Goal: Task Accomplishment & Management: Manage account settings

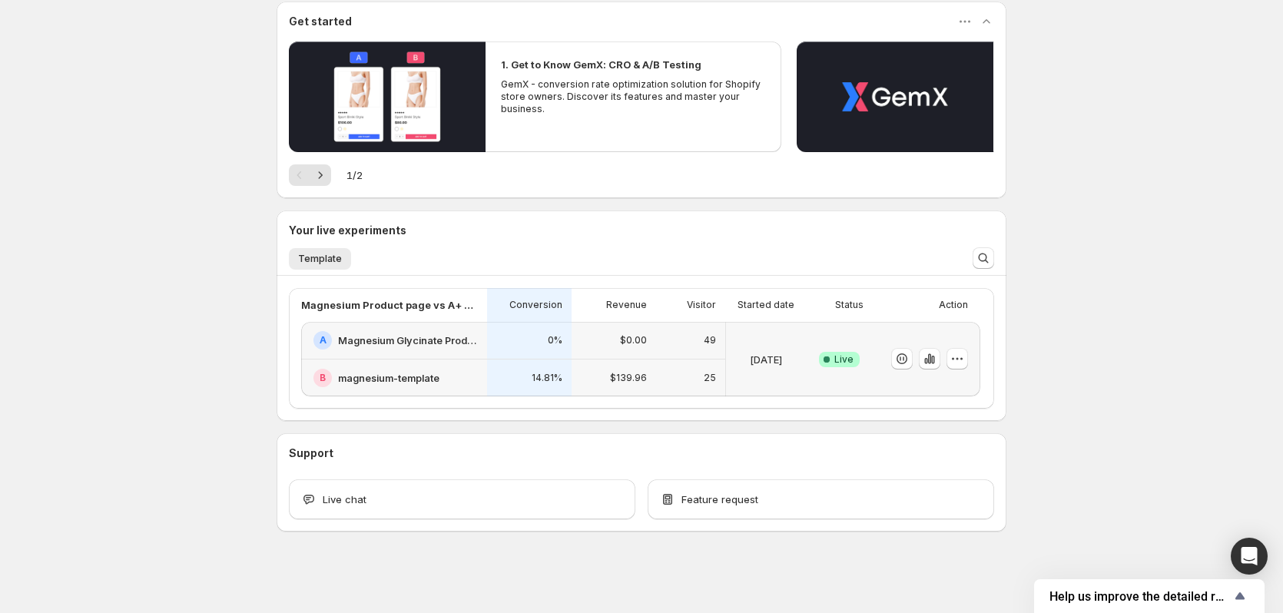
scroll to position [141, 0]
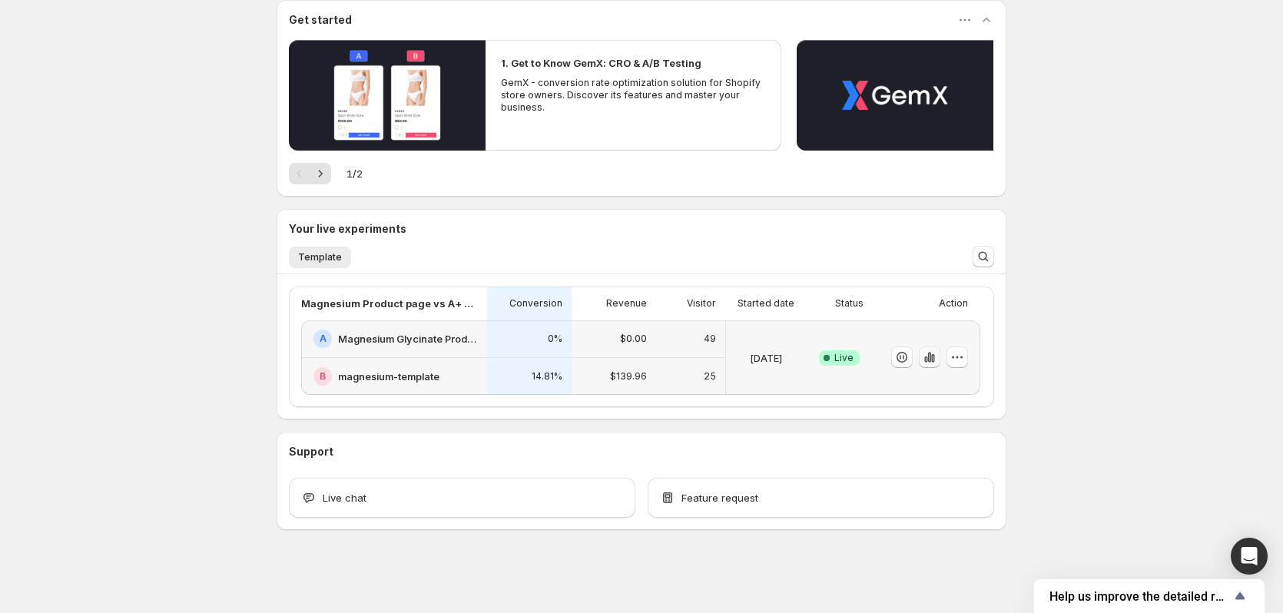
click at [931, 356] on icon "button" at bounding box center [929, 358] width 3 height 10
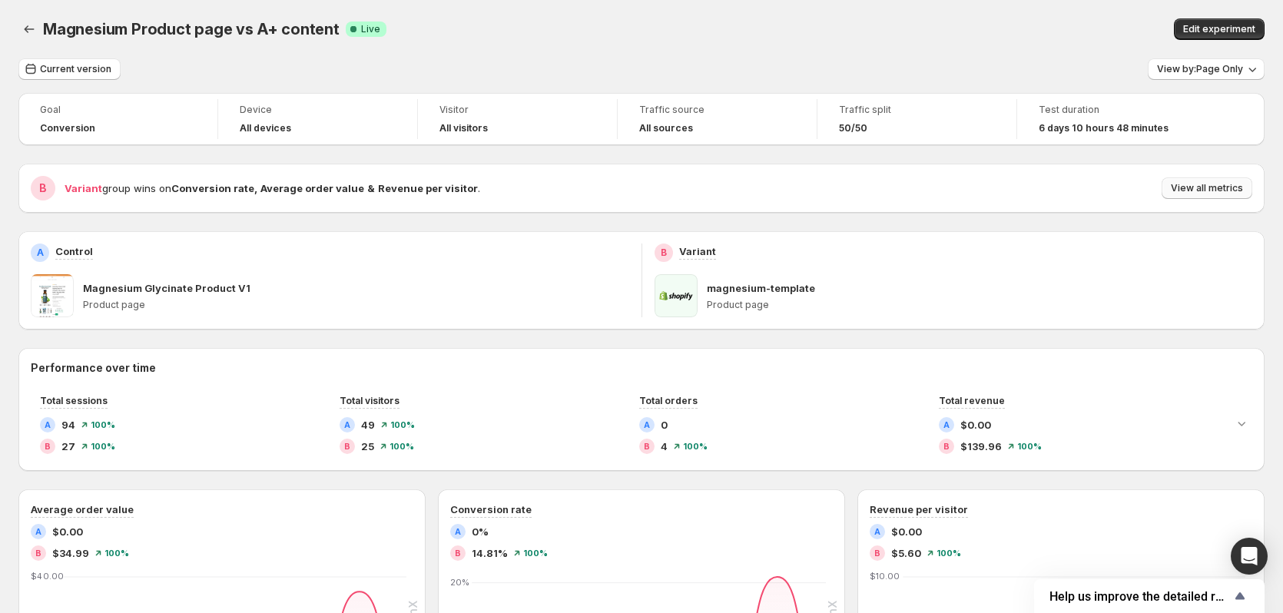
click at [1205, 191] on span "View all metrics" at bounding box center [1207, 188] width 72 height 12
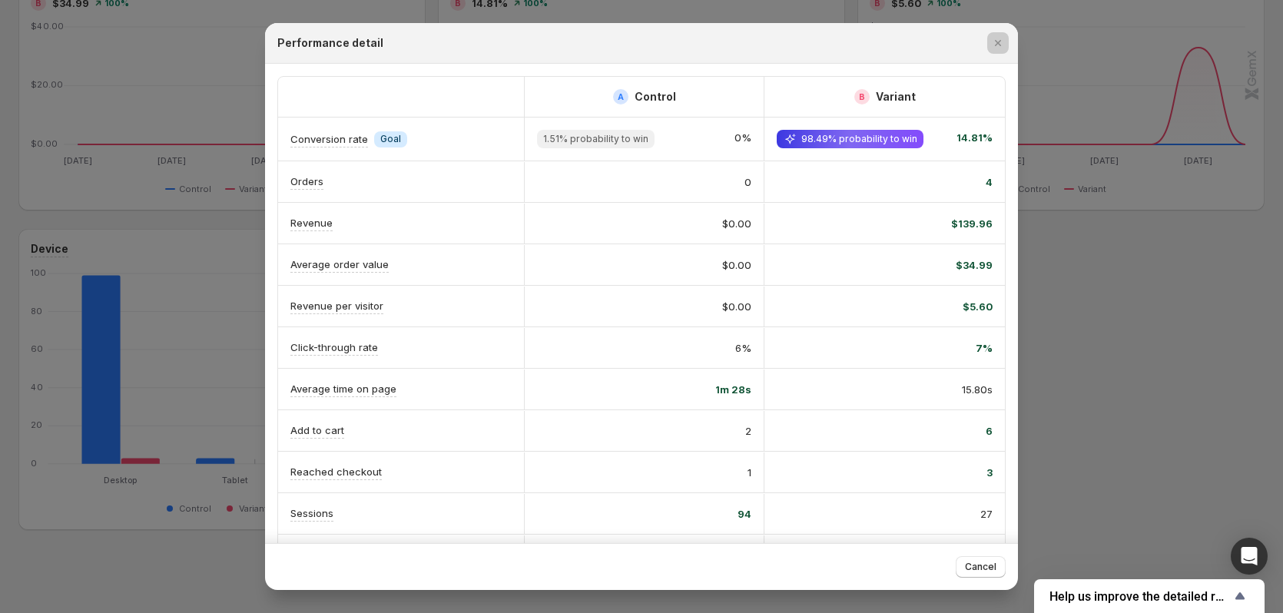
click at [1146, 249] on div at bounding box center [641, 306] width 1283 height 613
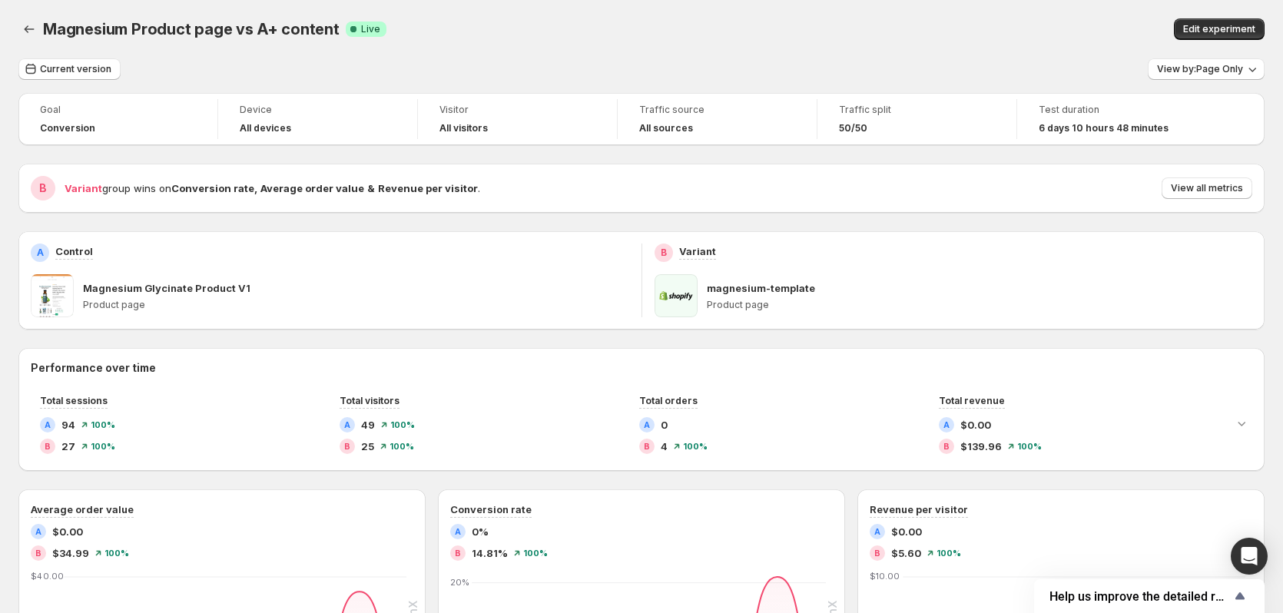
click at [746, 280] on p "magnesium-template" at bounding box center [761, 287] width 108 height 15
click at [740, 289] on p "magnesium-template" at bounding box center [761, 287] width 108 height 15
click at [673, 295] on span at bounding box center [676, 295] width 43 height 43
click at [1231, 171] on div "B Variant group wins on Conversion rate , Average order value & Revenue per vis…" at bounding box center [641, 188] width 1246 height 49
click at [1231, 187] on span "View all metrics" at bounding box center [1207, 188] width 72 height 12
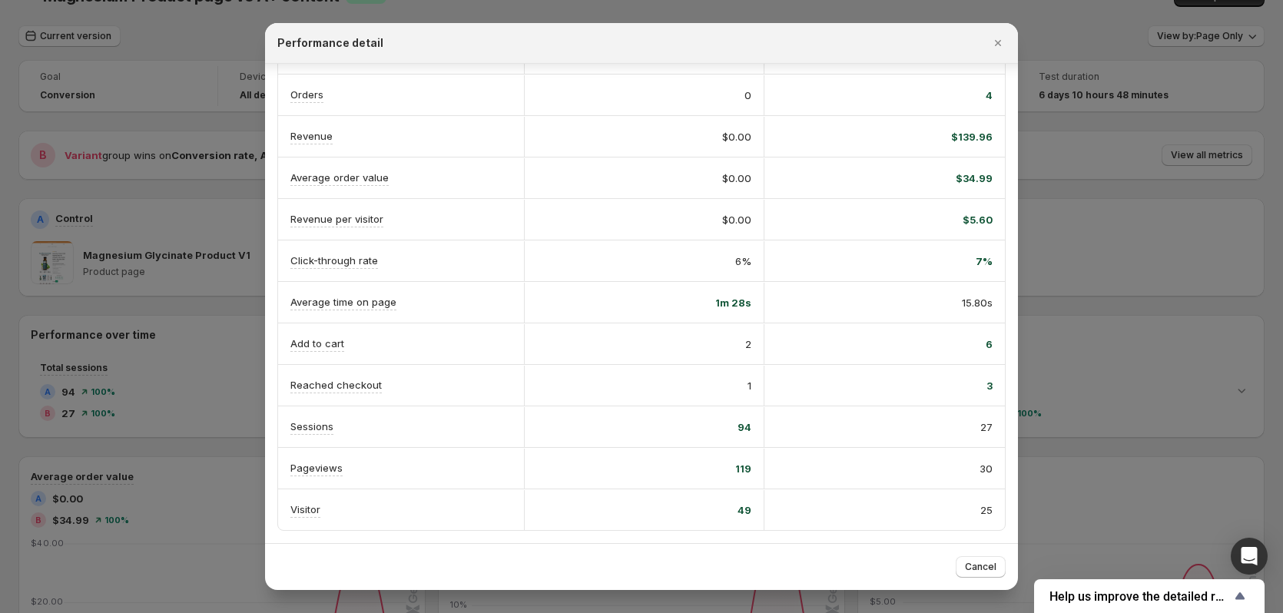
scroll to position [154, 0]
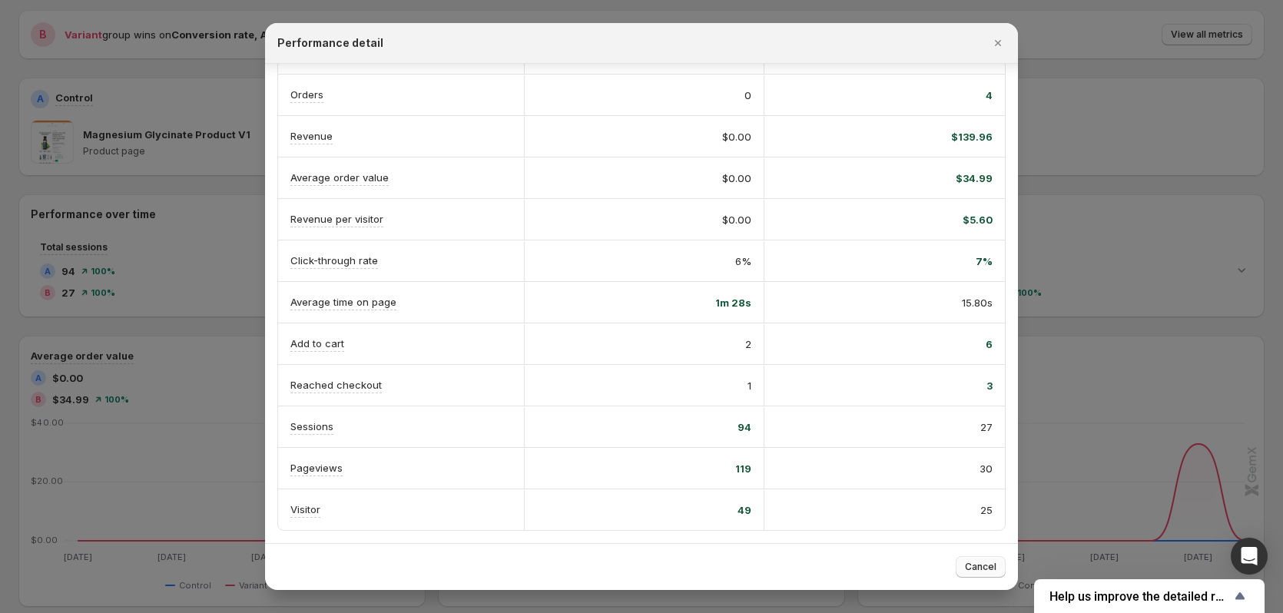
click at [979, 571] on span "Cancel" at bounding box center [981, 567] width 32 height 12
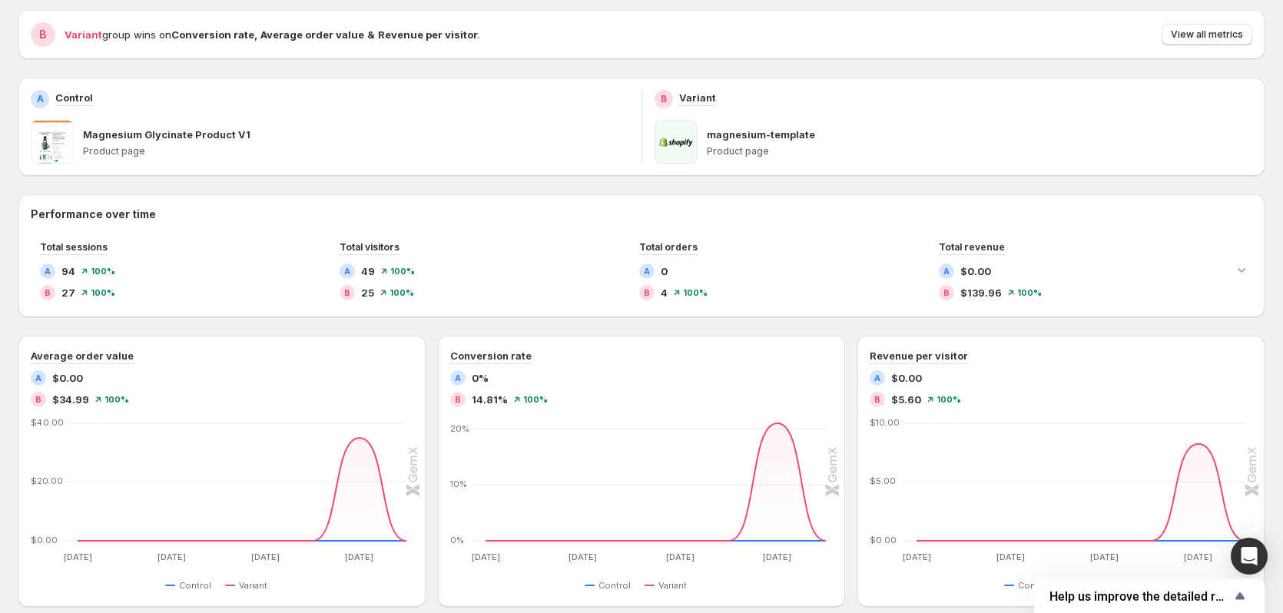
click at [675, 136] on span at bounding box center [676, 142] width 43 height 43
click at [154, 160] on div "Magnesium Glycinate Product V1 Product page" at bounding box center [356, 142] width 546 height 43
click at [143, 137] on p "Magnesium Glycinate Product V1" at bounding box center [167, 134] width 168 height 15
click at [48, 136] on span at bounding box center [52, 142] width 43 height 43
click at [64, 98] on p "Control" at bounding box center [74, 97] width 38 height 15
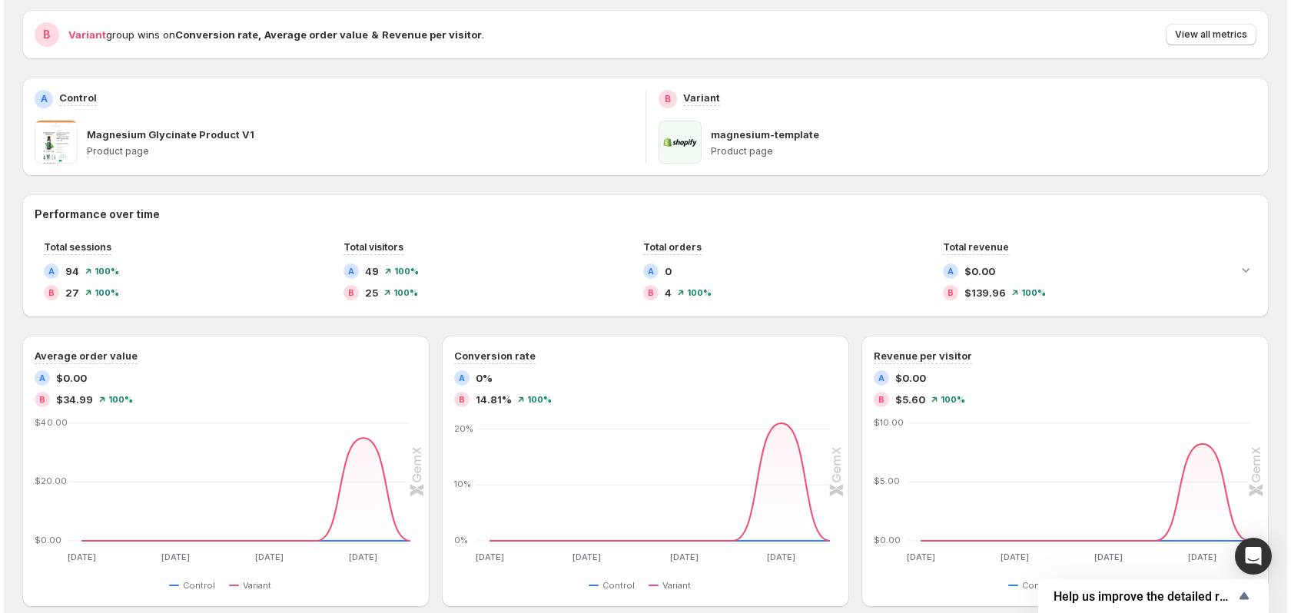
scroll to position [0, 0]
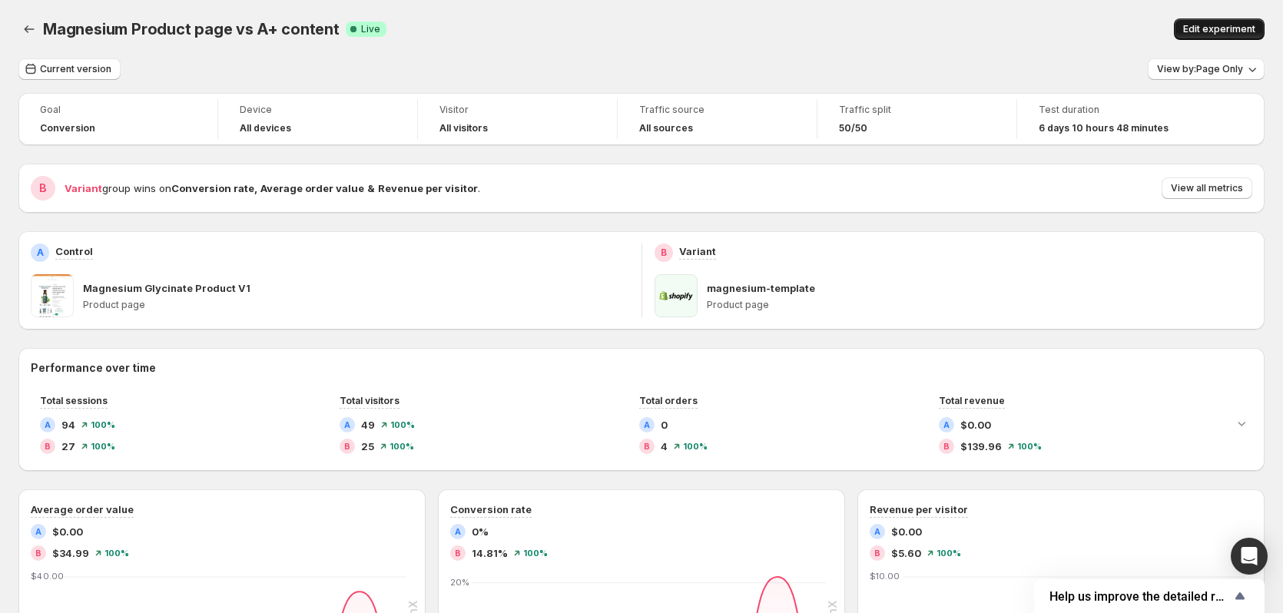
click at [1216, 27] on span "Edit experiment" at bounding box center [1219, 29] width 72 height 12
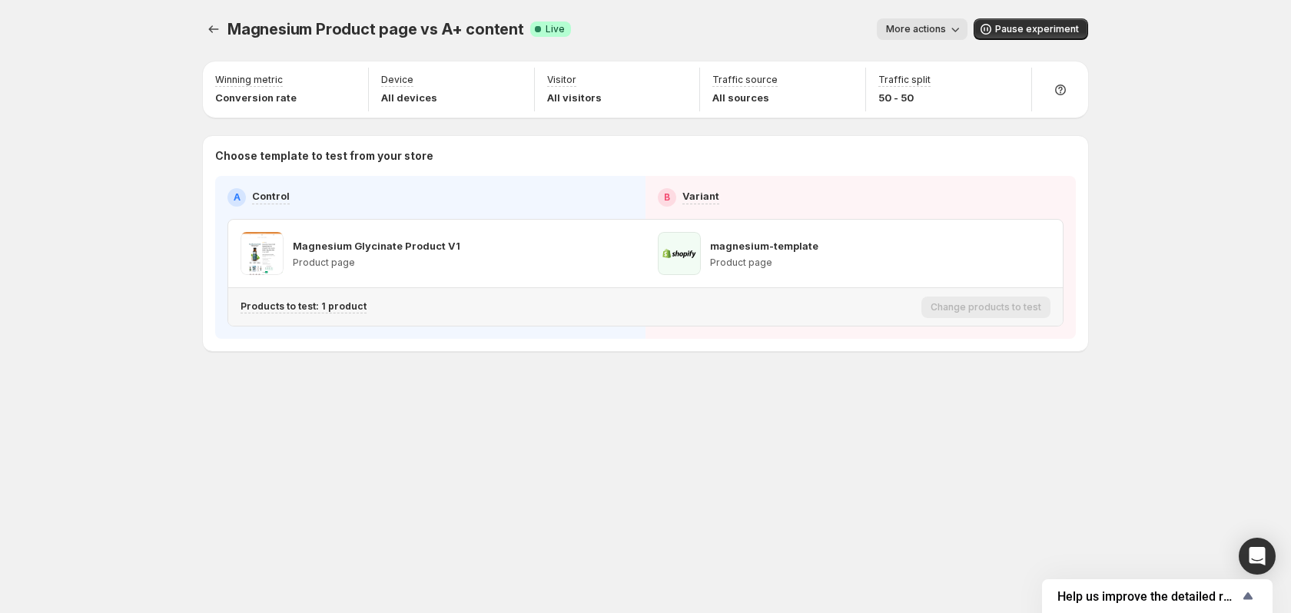
click at [279, 305] on p "Products to test: 1 product" at bounding box center [304, 306] width 126 height 12
click at [506, 386] on icon "Search for and select a customer segment" at bounding box center [506, 386] width 15 height 15
click at [504, 386] on icon "Search for and select a customer segment" at bounding box center [506, 386] width 15 height 15
click at [502, 388] on icon "Search for and select a customer segment" at bounding box center [507, 386] width 12 height 9
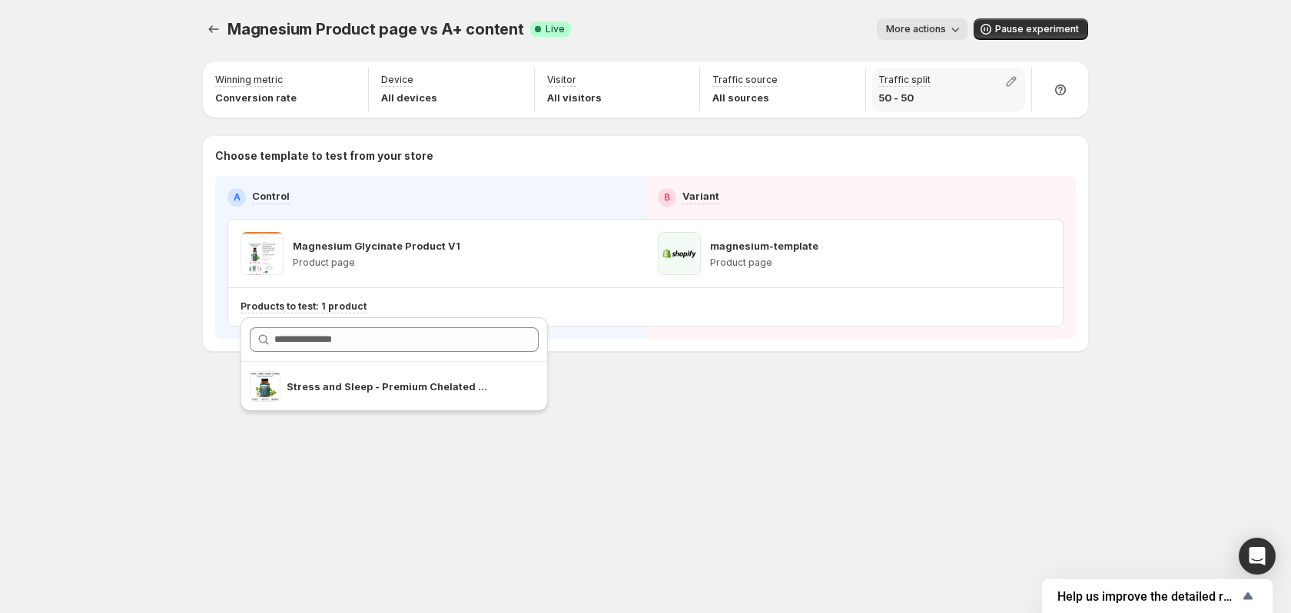
click at [949, 91] on div "Traffic split 50 - 50" at bounding box center [948, 90] width 153 height 44
click at [1017, 78] on icon "button" at bounding box center [1011, 81] width 15 height 15
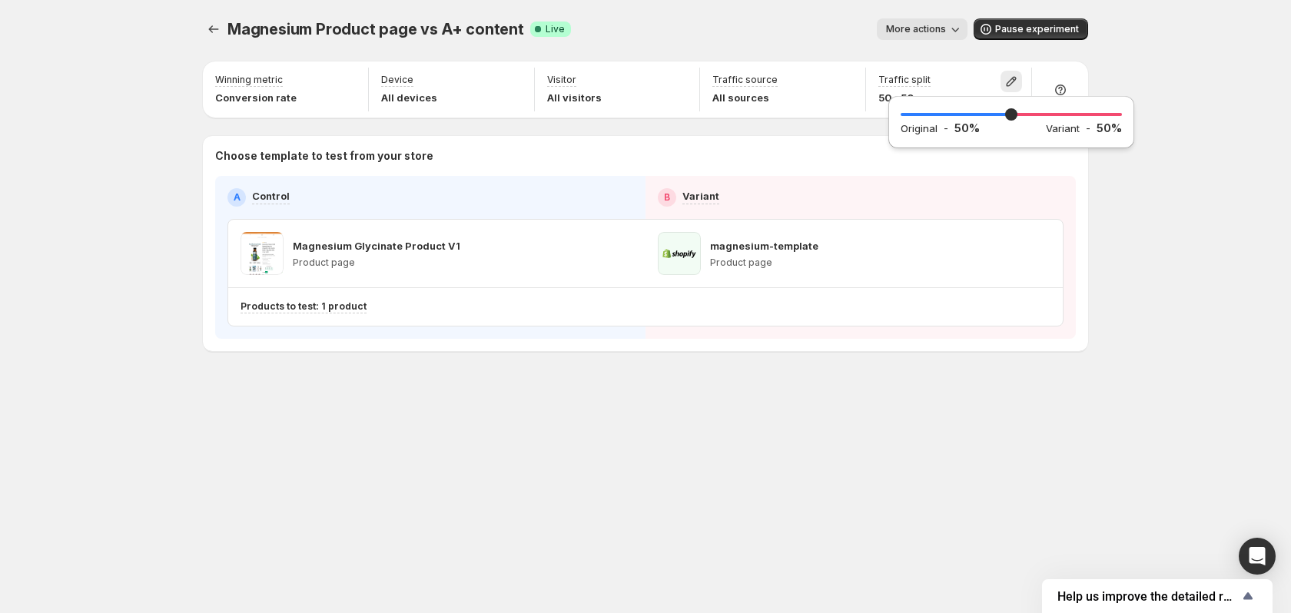
click at [1114, 205] on div "Magnesium Product page vs A+ content. This page is ready Magnesium Product page…" at bounding box center [645, 306] width 1291 height 613
click at [217, 27] on icon "Experiments" at bounding box center [213, 29] width 15 height 15
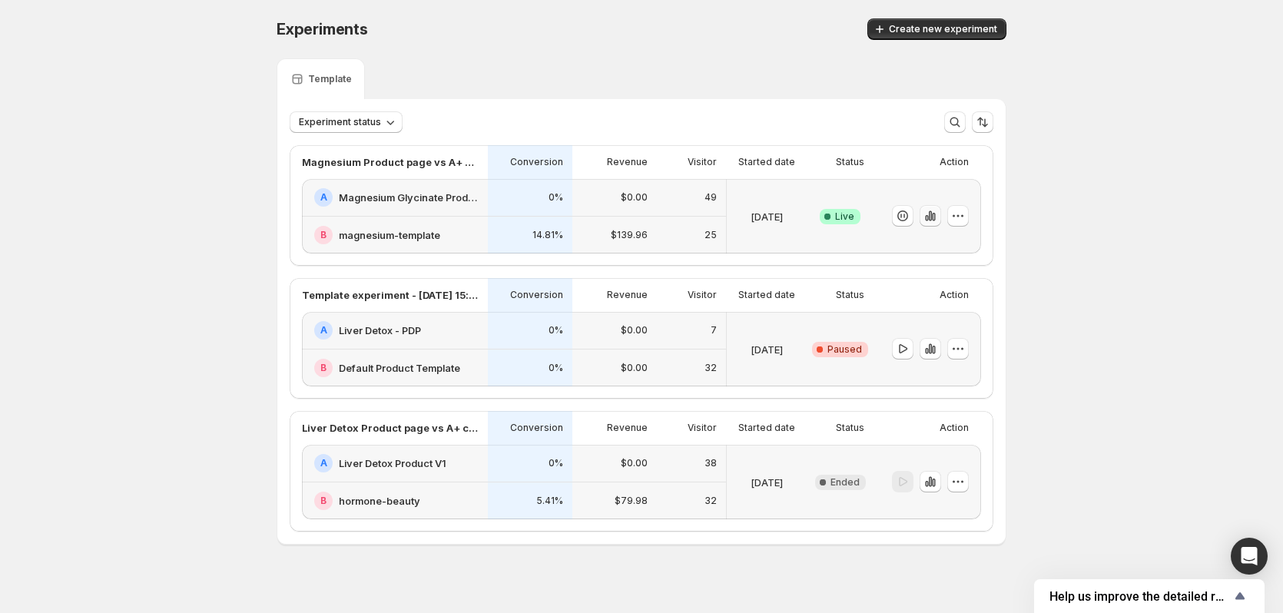
click at [932, 215] on icon "button" at bounding box center [930, 215] width 15 height 15
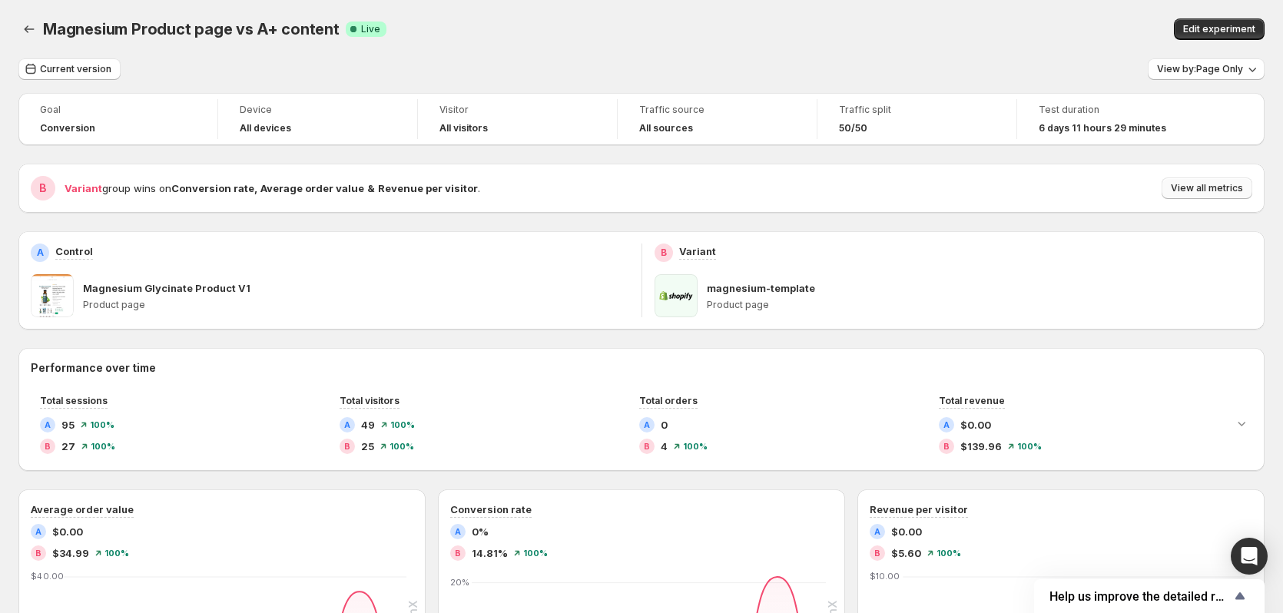
click at [1229, 184] on span "View all metrics" at bounding box center [1207, 188] width 72 height 12
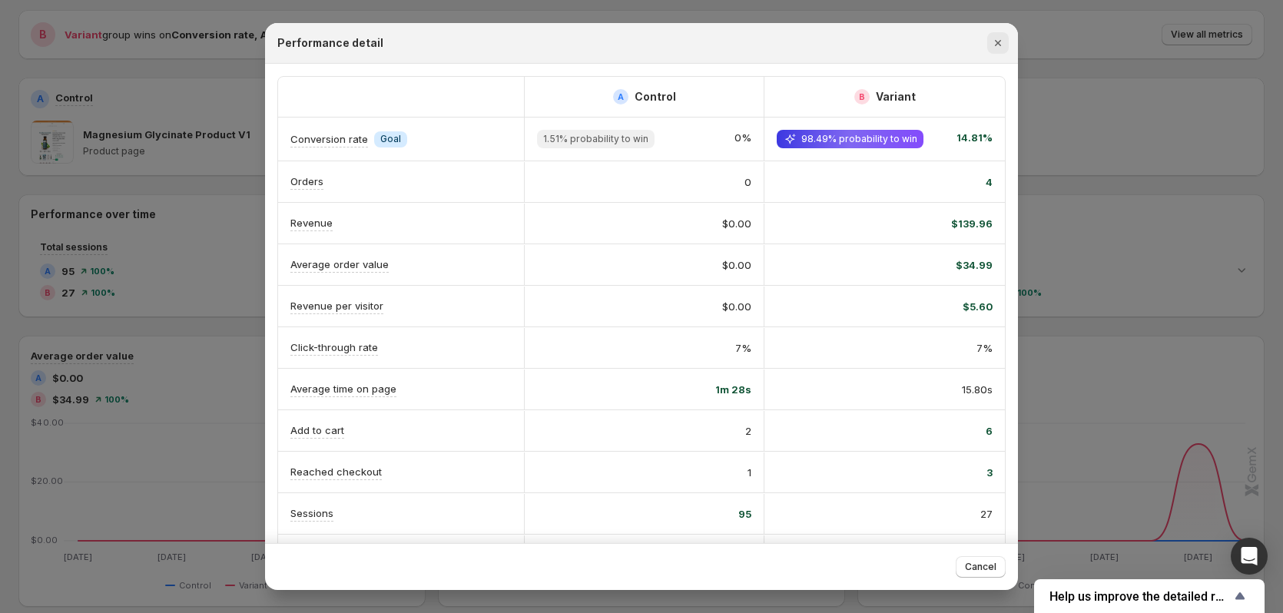
click at [996, 35] on button "Close" at bounding box center [998, 43] width 22 height 22
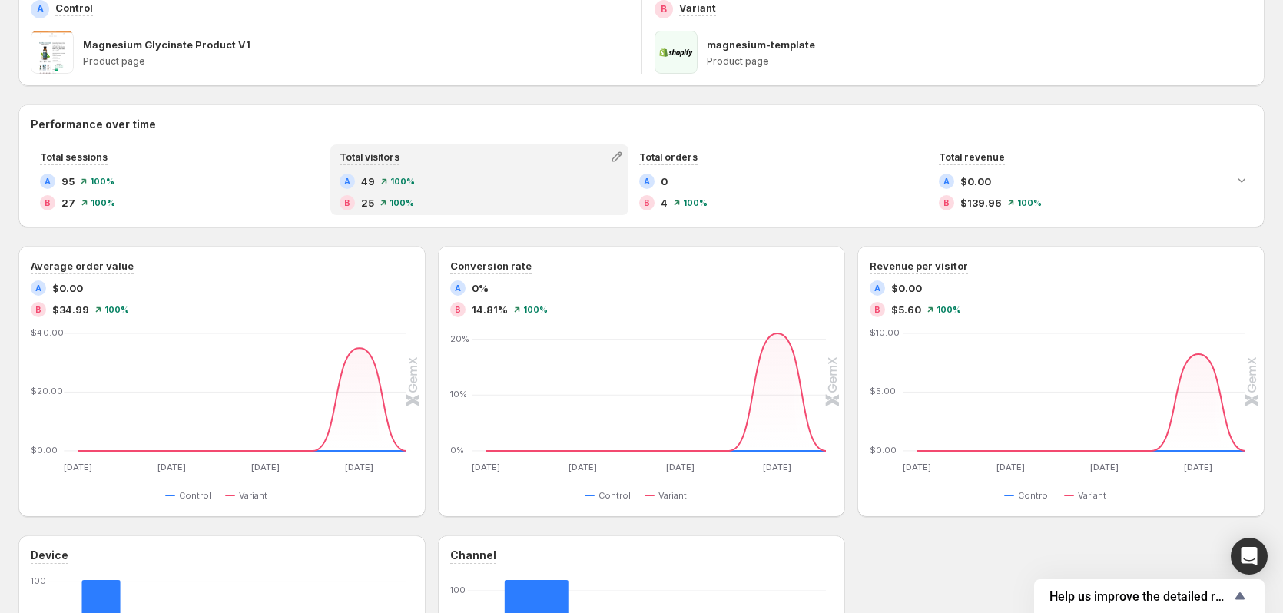
scroll to position [243, 0]
